Goal: Task Accomplishment & Management: Manage account settings

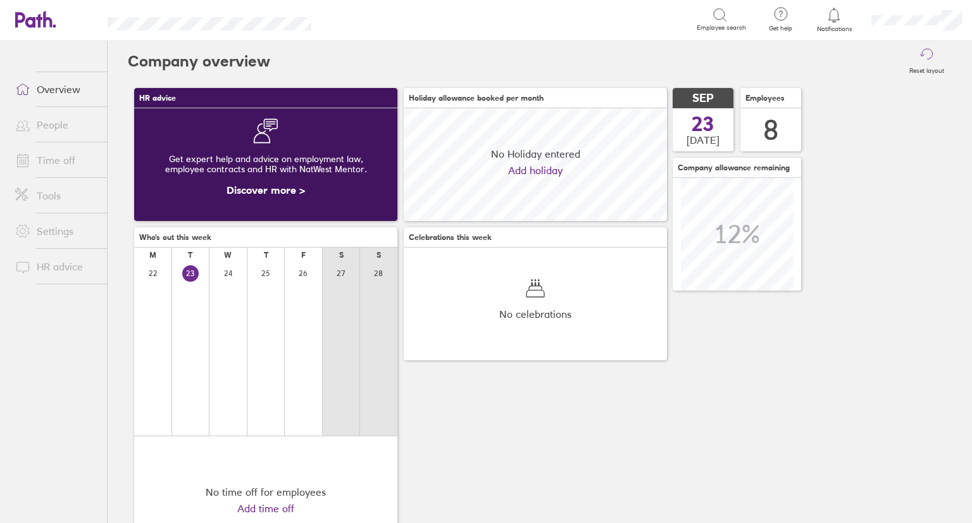
scroll to position [112, 263]
click at [59, 166] on link "Time off" at bounding box center [56, 159] width 102 height 25
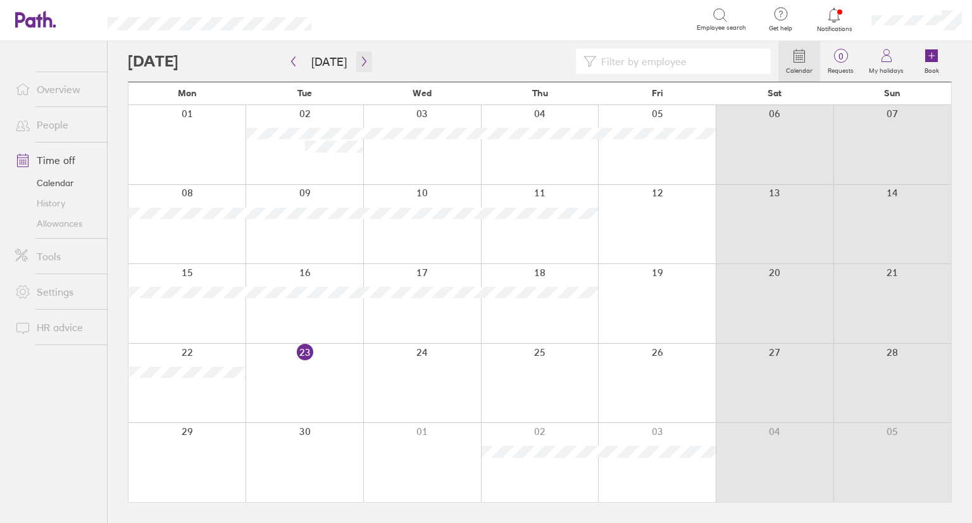
click at [360, 66] on icon "button" at bounding box center [364, 61] width 9 height 10
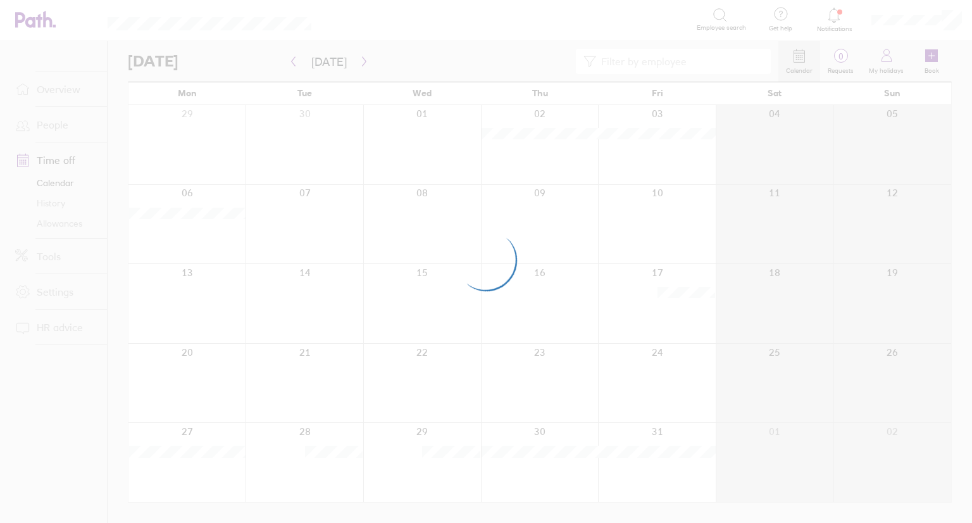
click at [360, 65] on div at bounding box center [486, 261] width 972 height 523
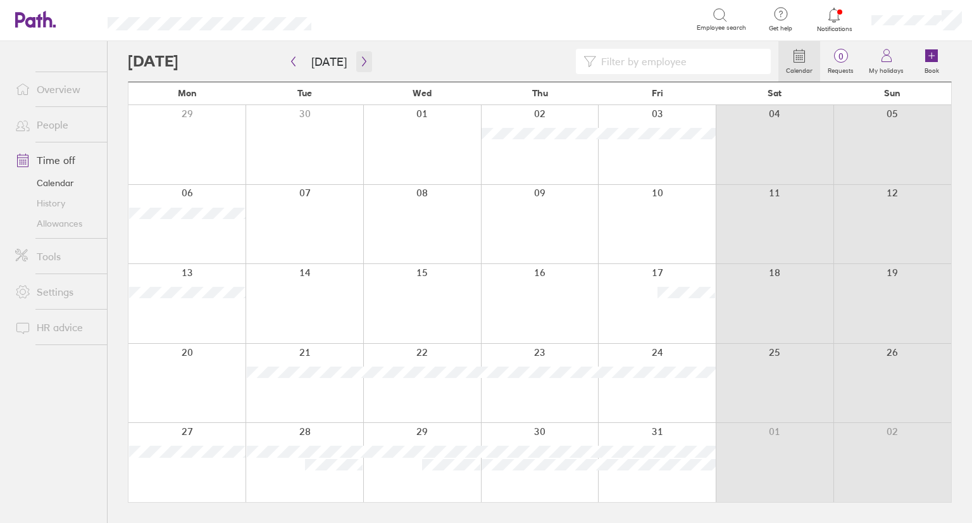
click at [360, 59] on icon "button" at bounding box center [364, 61] width 9 height 10
click at [430, 279] on div at bounding box center [422, 303] width 118 height 79
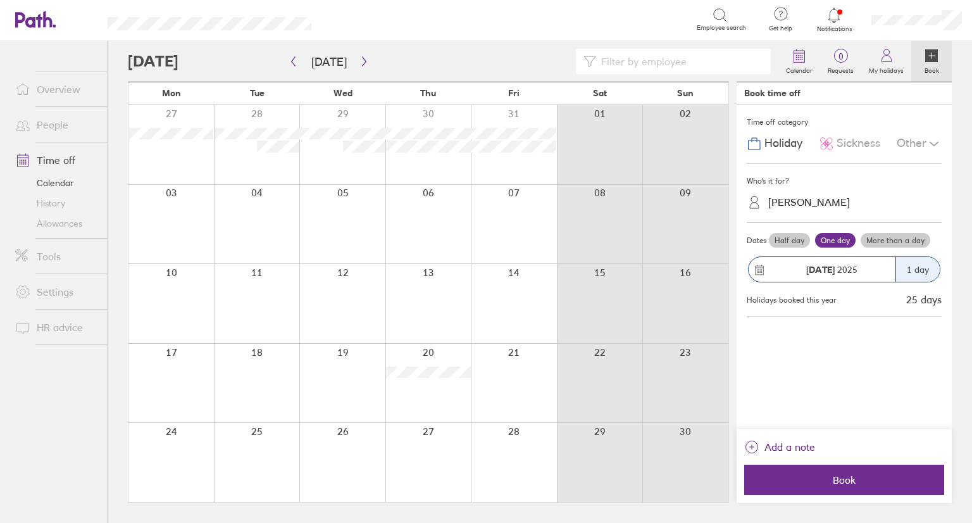
click at [903, 236] on label "More than a day" at bounding box center [896, 240] width 70 height 15
click at [0, 0] on input "More than a day" at bounding box center [0, 0] width 0 height 0
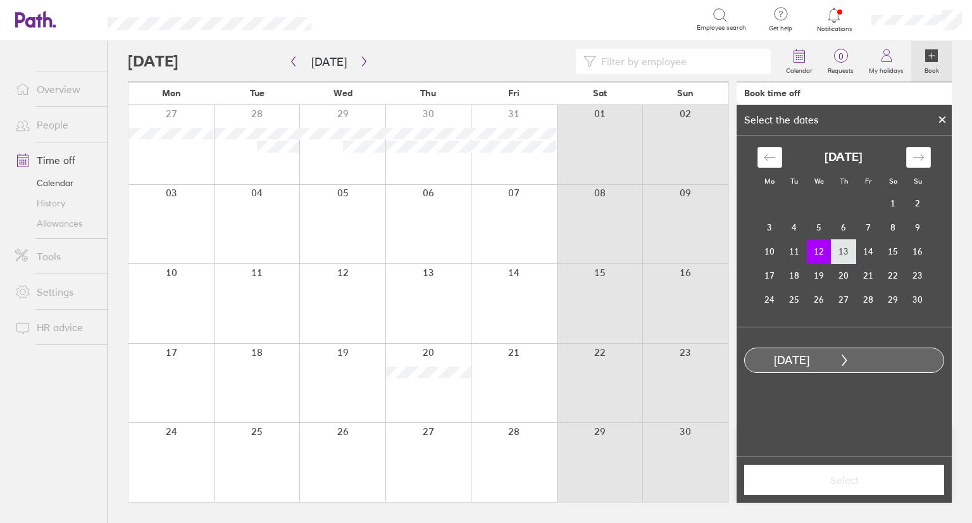
click at [849, 256] on td "13" at bounding box center [844, 251] width 25 height 24
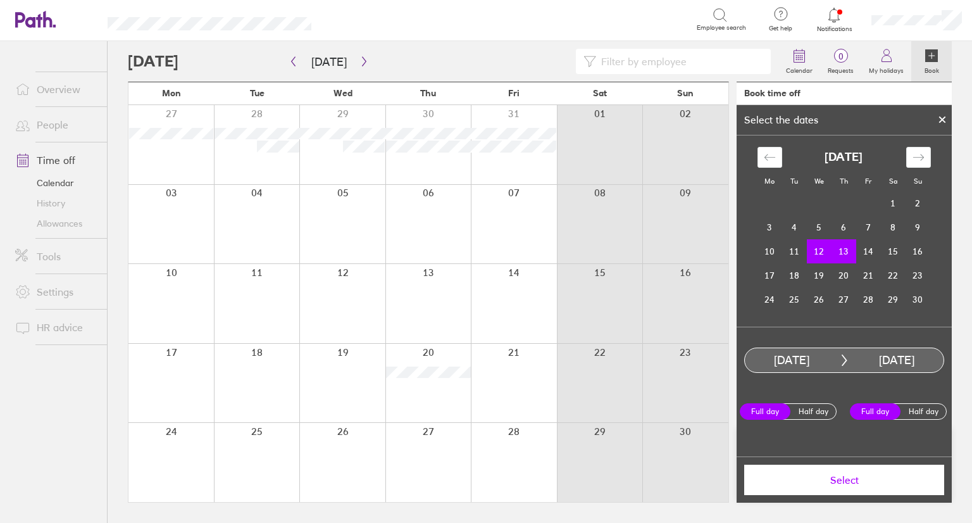
click at [846, 477] on span "Select" at bounding box center [844, 479] width 182 height 11
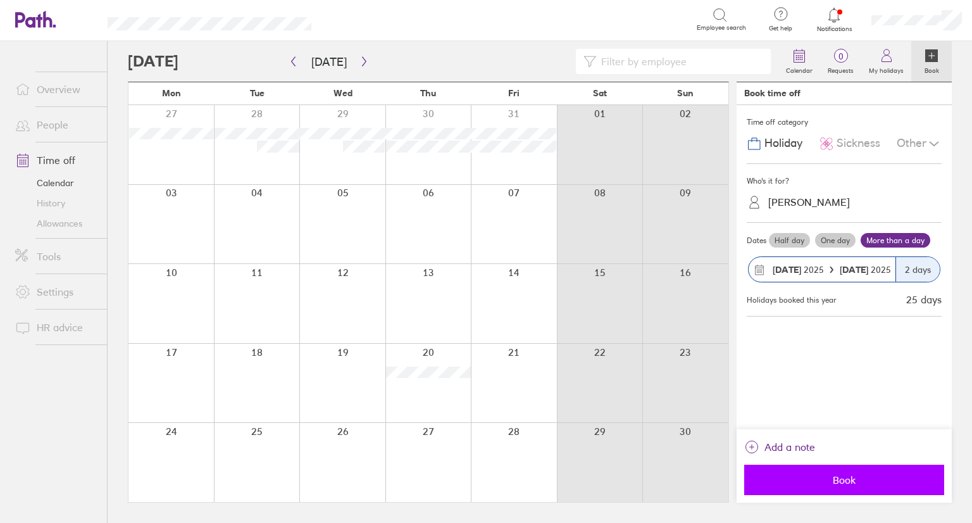
click at [874, 475] on span "Book" at bounding box center [844, 479] width 182 height 11
